Goal: Task Accomplishment & Management: Use online tool/utility

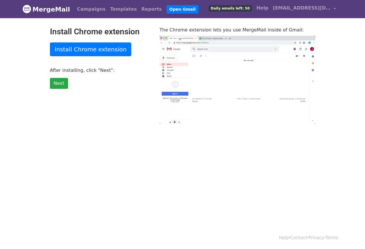
click at [240, 7] on span "Daily emails left: 50" at bounding box center [229, 8] width 43 height 6
type input "38.79"
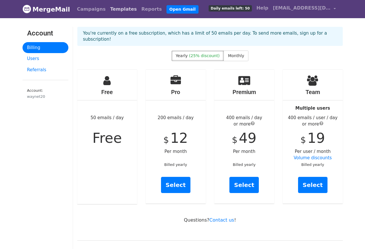
click at [111, 9] on link "Templates" at bounding box center [123, 9] width 31 height 12
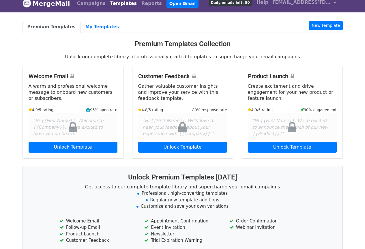
scroll to position [3, 0]
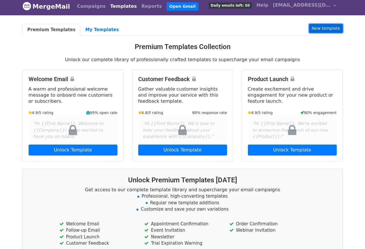
click at [324, 29] on link "New template" at bounding box center [325, 28] width 33 height 9
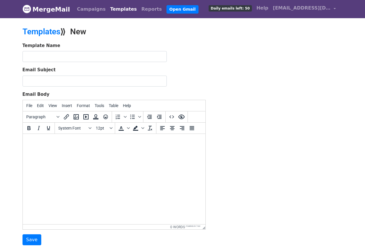
click at [84, 30] on h2 "Templates ⟫ New" at bounding box center [127, 32] width 210 height 10
